Goal: Find specific page/section

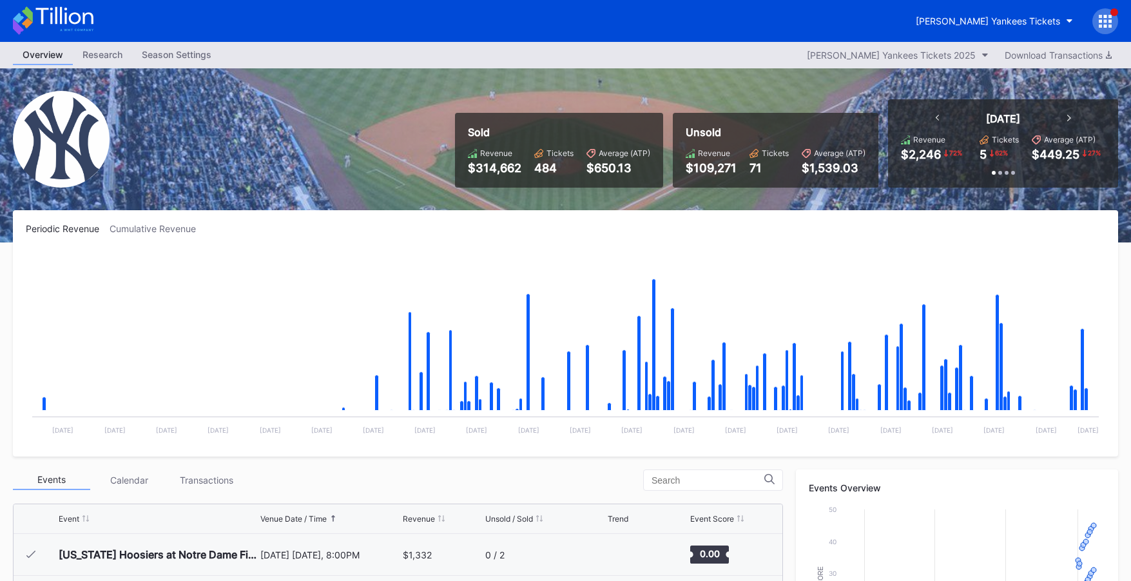
scroll to position [5865, 0]
click at [75, 31] on icon at bounding box center [77, 30] width 34 height 2
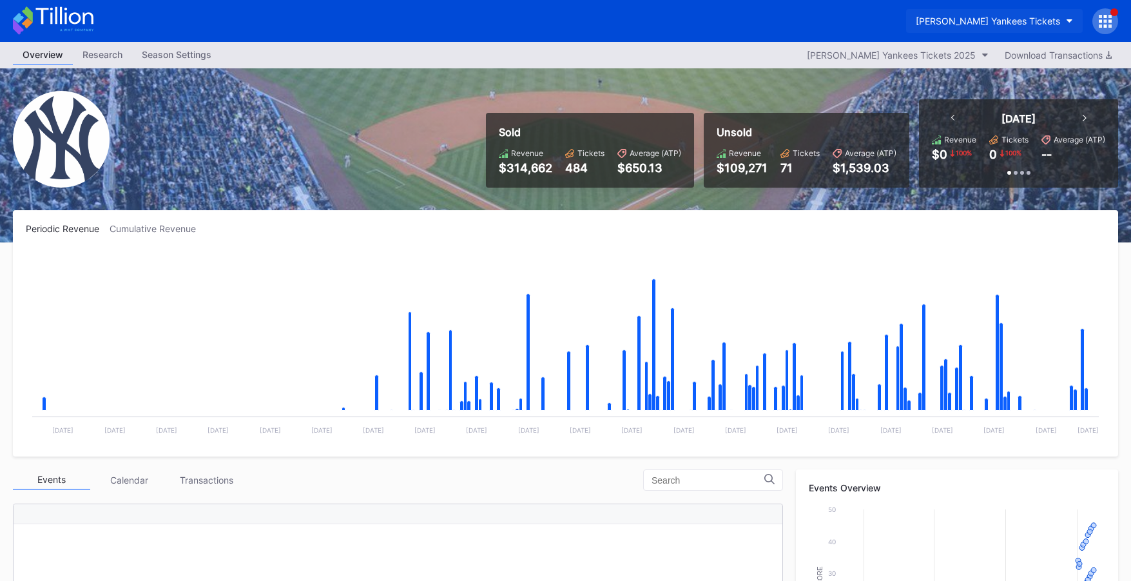
click at [949, 11] on button "Cohens Yankees Tickets" at bounding box center [994, 21] width 177 height 24
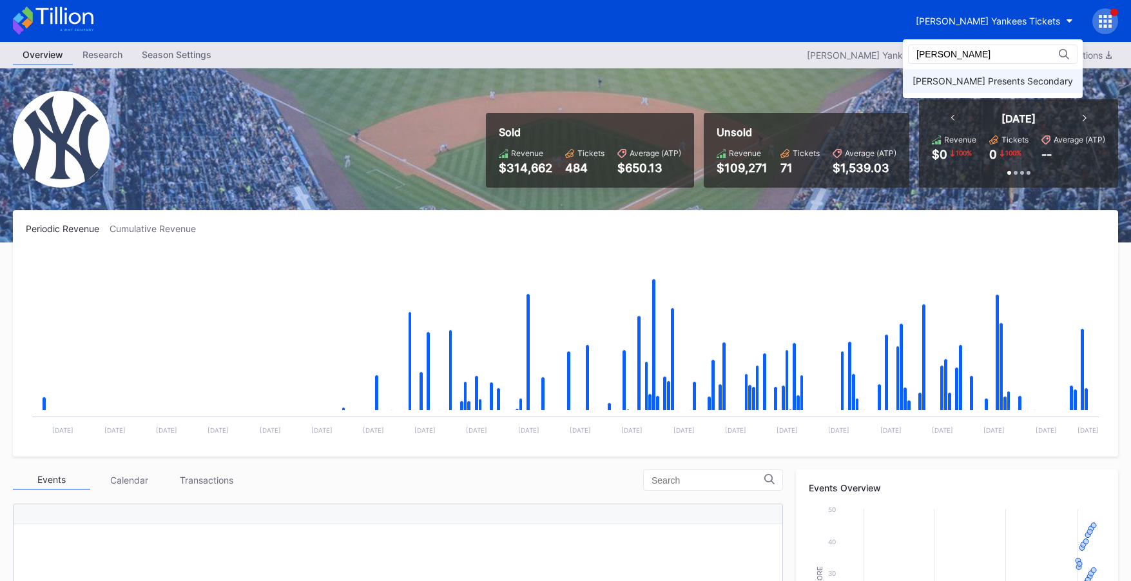
type input "danny"
click at [1000, 90] on div "Danny Wimmer Presents Secondary" at bounding box center [993, 81] width 180 height 24
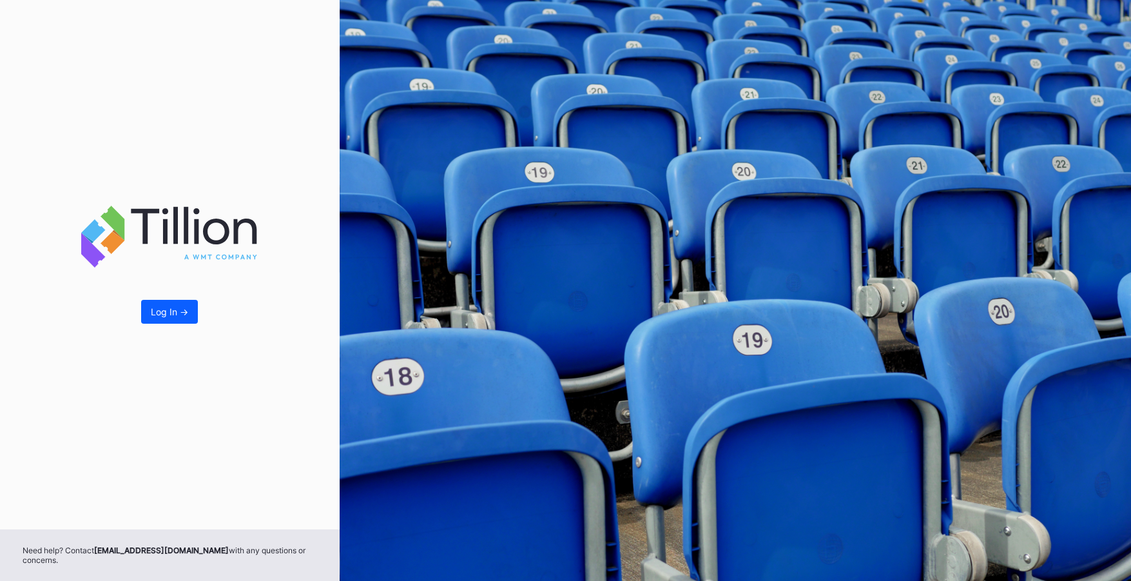
click at [218, 126] on div "Log In ->" at bounding box center [170, 264] width 340 height 529
click at [66, 22] on div "Log In ->" at bounding box center [170, 264] width 340 height 529
